Goal: Task Accomplishment & Management: Manage account settings

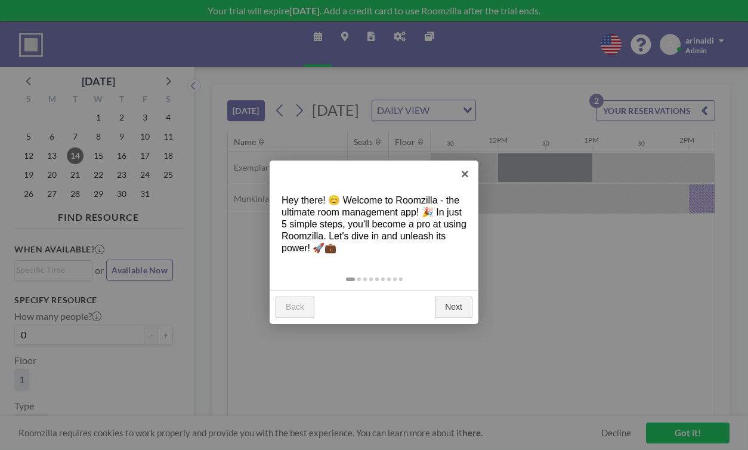
scroll to position [0, 1086]
click at [467, 174] on link "×" at bounding box center [465, 173] width 27 height 27
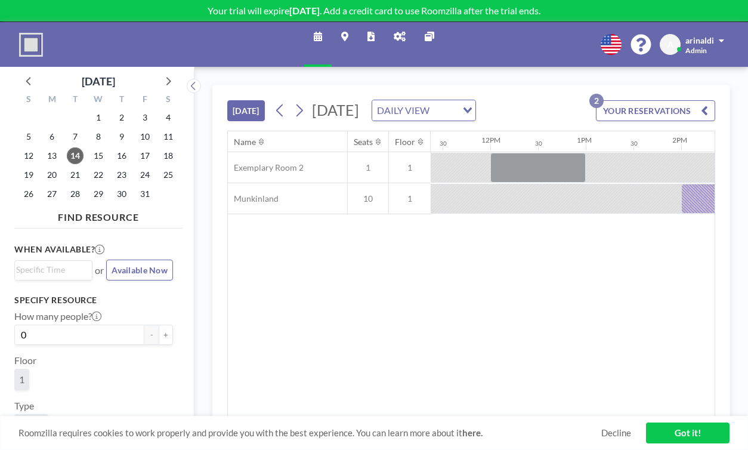
click at [646, 100] on button "YOUR RESERVATIONS 2" at bounding box center [655, 110] width 119 height 21
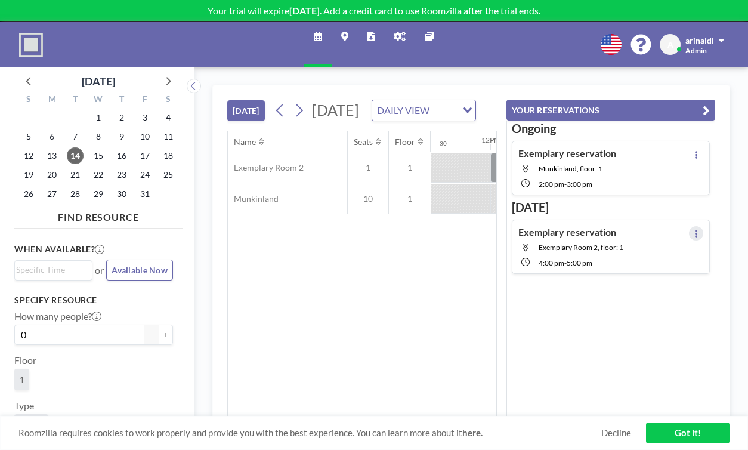
click at [703, 226] on button at bounding box center [696, 233] width 14 height 14
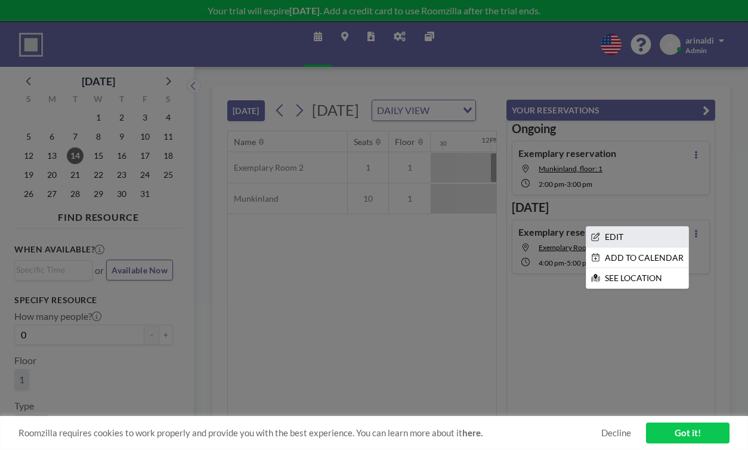
click at [659, 227] on li "EDIT" at bounding box center [637, 237] width 102 height 20
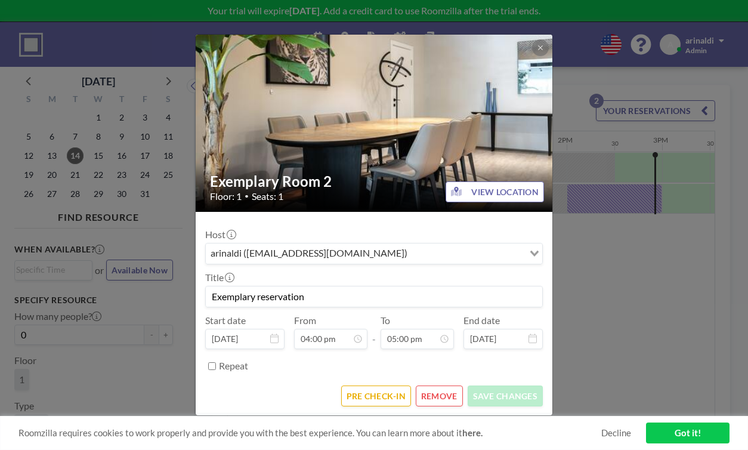
scroll to position [0, 1202]
click at [425, 385] on button "REMOVE" at bounding box center [439, 395] width 47 height 21
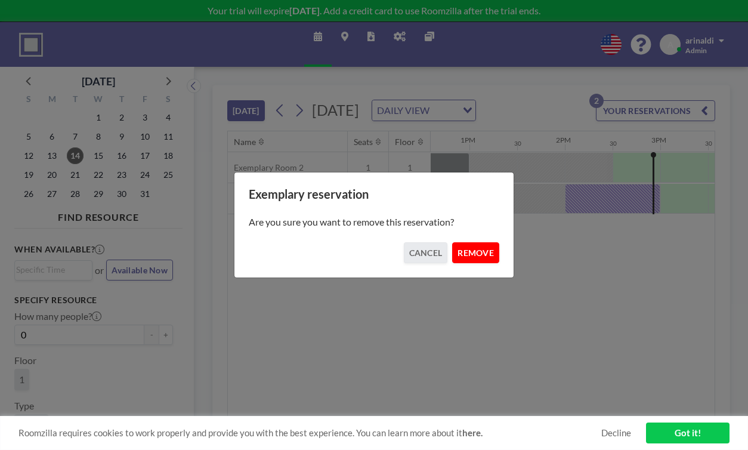
click at [455, 252] on button "REMOVE" at bounding box center [475, 252] width 47 height 21
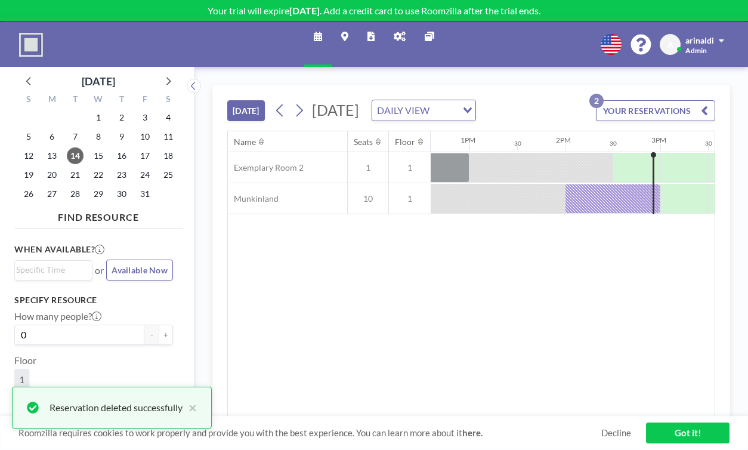
click at [659, 100] on div "YOUR RESERVATIONS 2" at bounding box center [653, 115] width 124 height 30
click at [669, 100] on button "YOUR RESERVATIONS 2" at bounding box center [655, 110] width 119 height 21
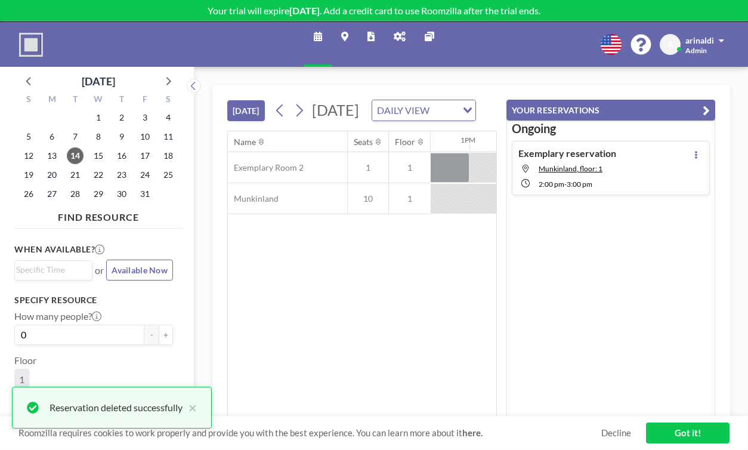
click at [669, 100] on button "YOUR RESERVATIONS" at bounding box center [611, 110] width 209 height 21
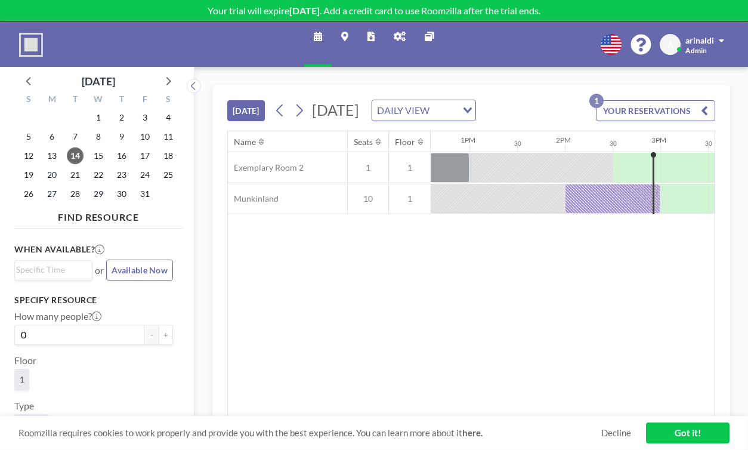
click at [679, 437] on link "Got it!" at bounding box center [688, 432] width 84 height 21
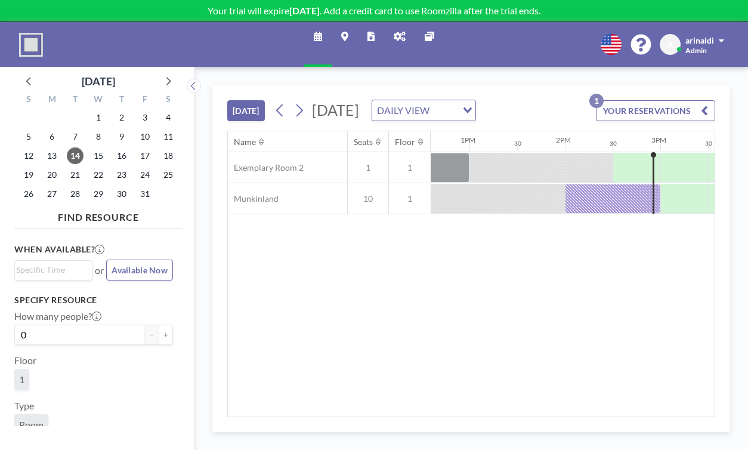
click at [397, 32] on icon at bounding box center [400, 37] width 12 height 10
